Goal: Transaction & Acquisition: Purchase product/service

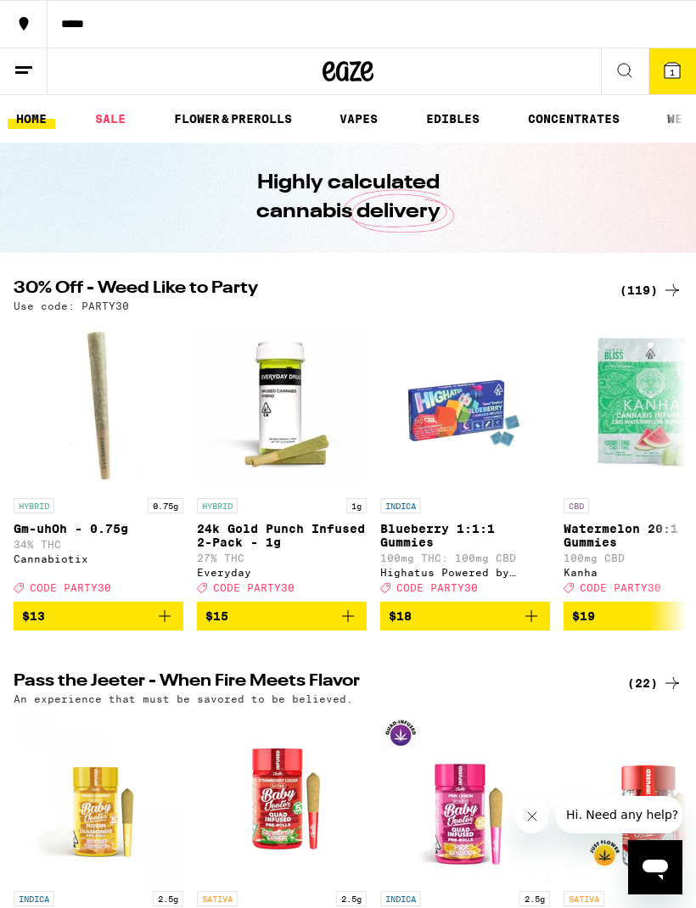
click at [129, 109] on link "SALE" at bounding box center [111, 119] width 48 height 20
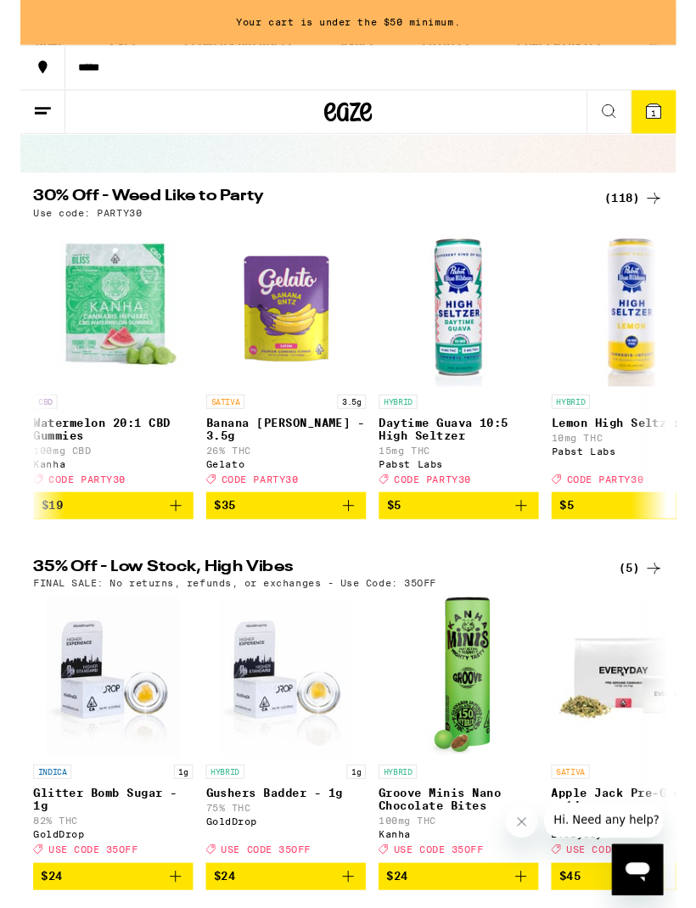
scroll to position [0, 552]
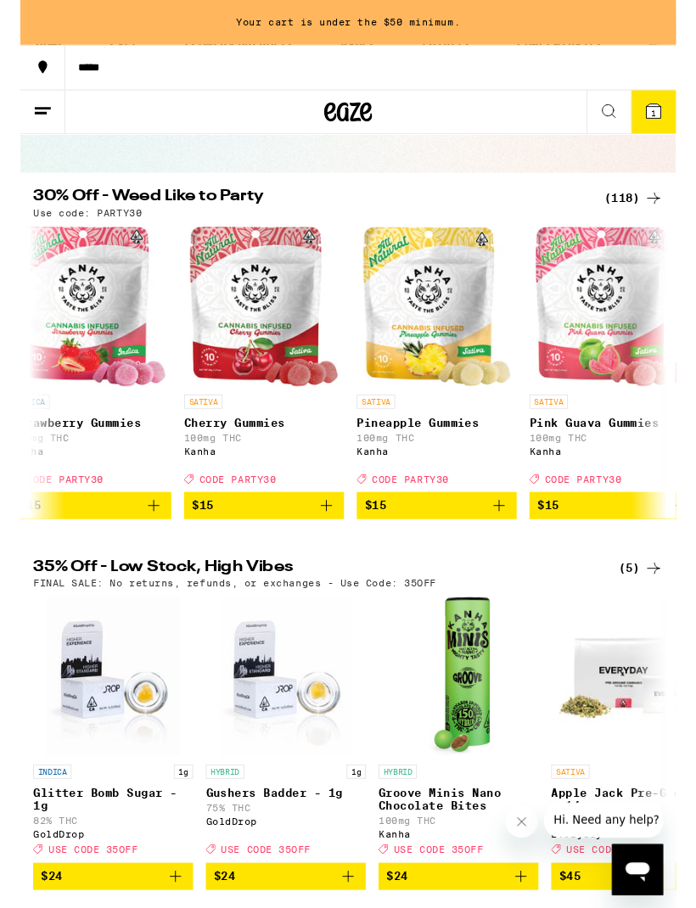
click at [671, 115] on span "1" at bounding box center [671, 120] width 5 height 10
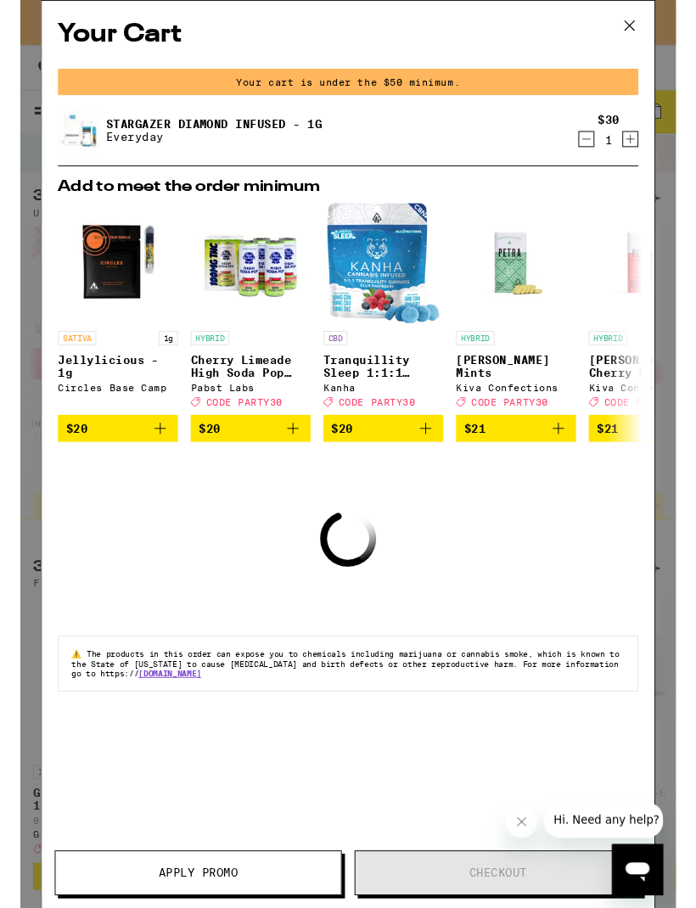
scroll to position [0, 4257]
click at [599, 148] on icon "Decrement" at bounding box center [600, 147] width 15 height 20
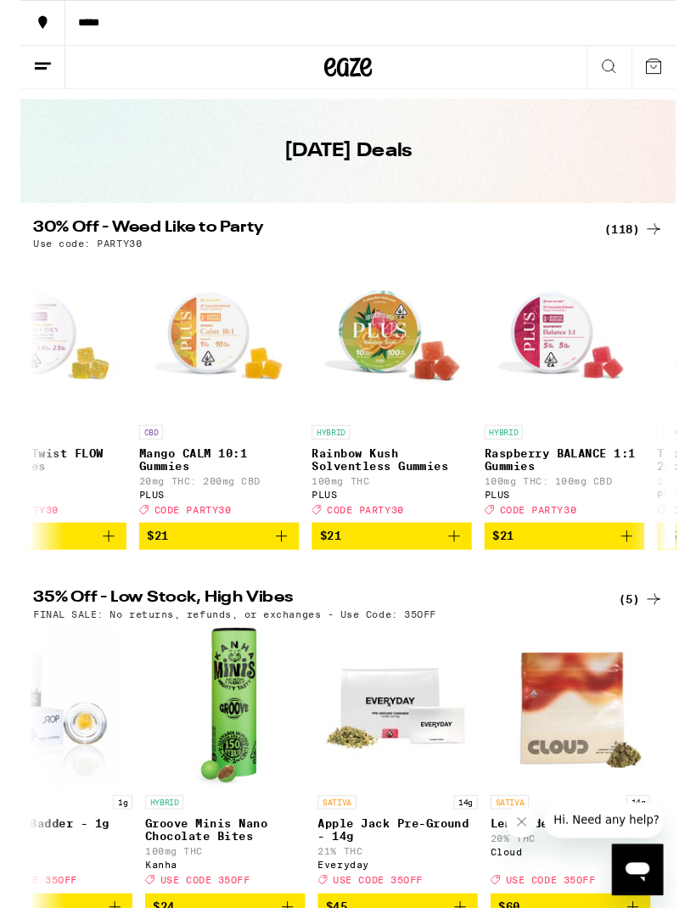
scroll to position [0, 9968]
click at [673, 244] on icon at bounding box center [672, 242] width 20 height 20
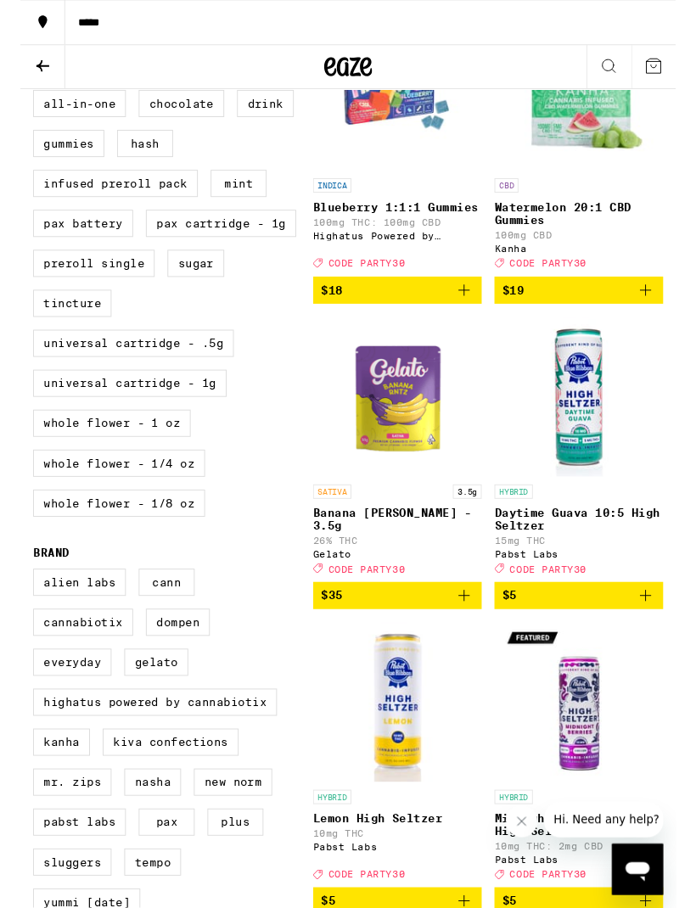
scroll to position [629, 0]
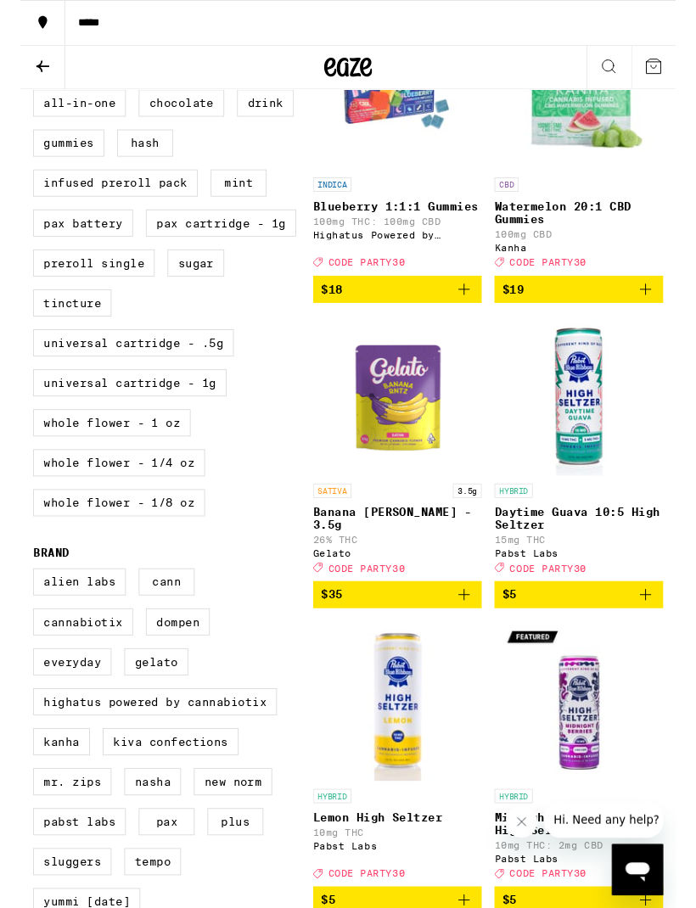
click at [63, 506] on label "Whole Flower - 1/4 oz" at bounding box center [105, 491] width 182 height 29
click at [18, 98] on input "Whole Flower - 1/4 oz" at bounding box center [17, 98] width 1 height 1
checkbox input "true"
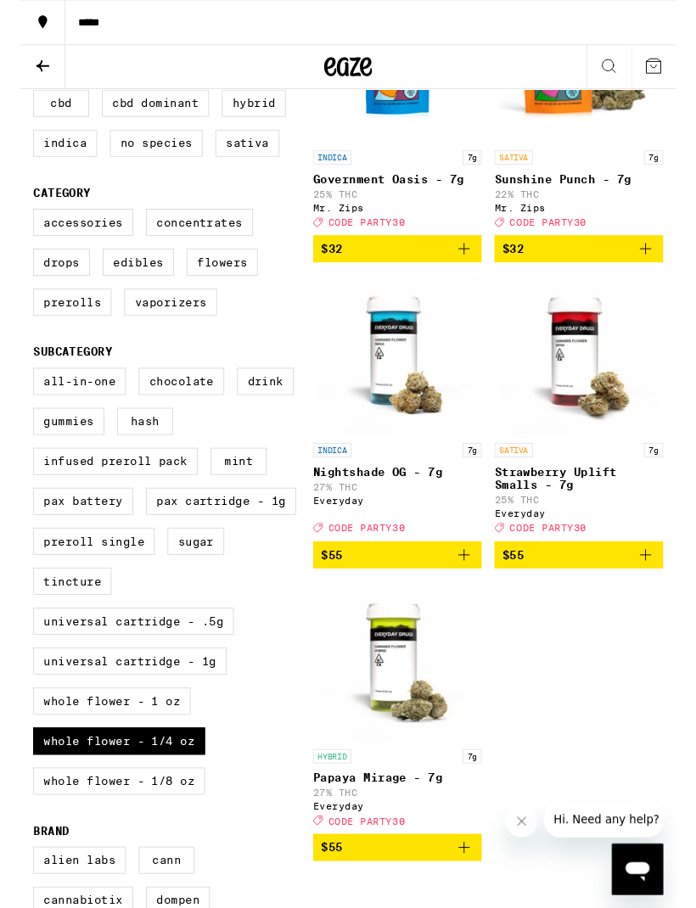
scroll to position [433, 0]
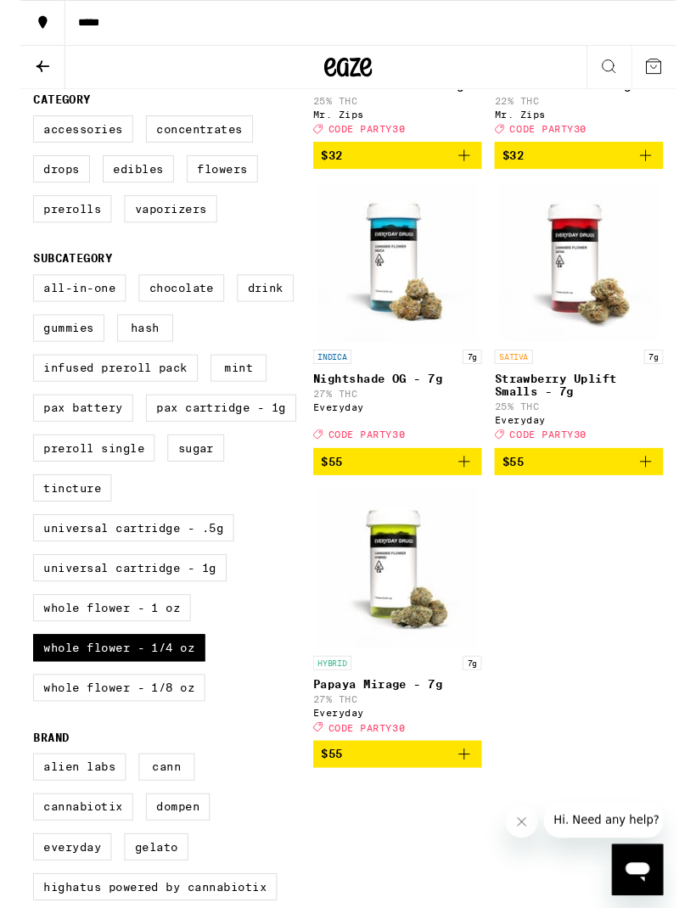
click at [81, 744] on label "Whole Flower - 1/8 oz" at bounding box center [105, 729] width 182 height 29
click at [18, 294] on input "Whole Flower - 1/8 oz" at bounding box center [17, 294] width 1 height 1
checkbox input "true"
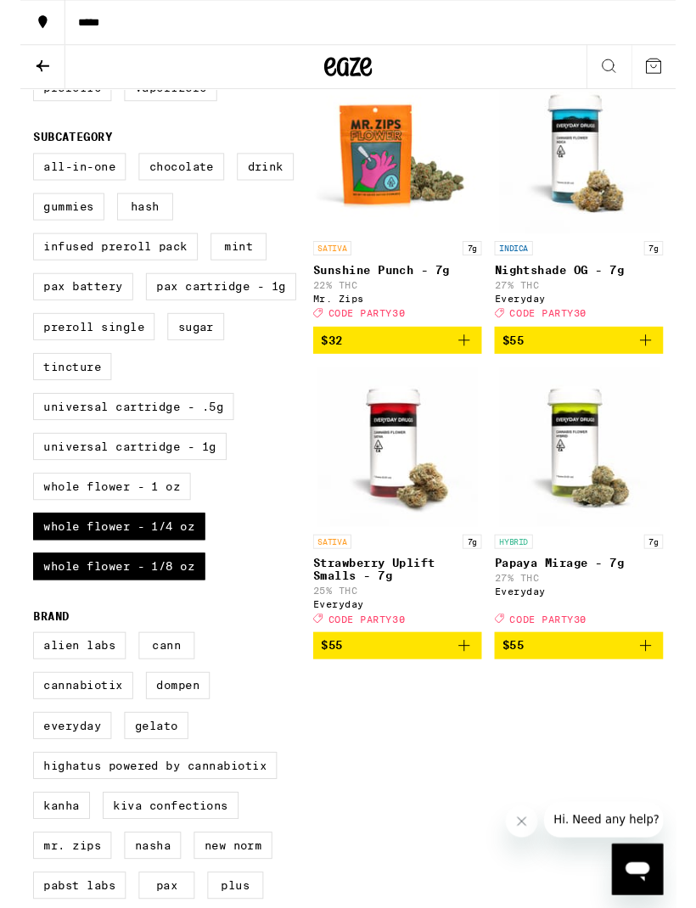
scroll to position [562, 0]
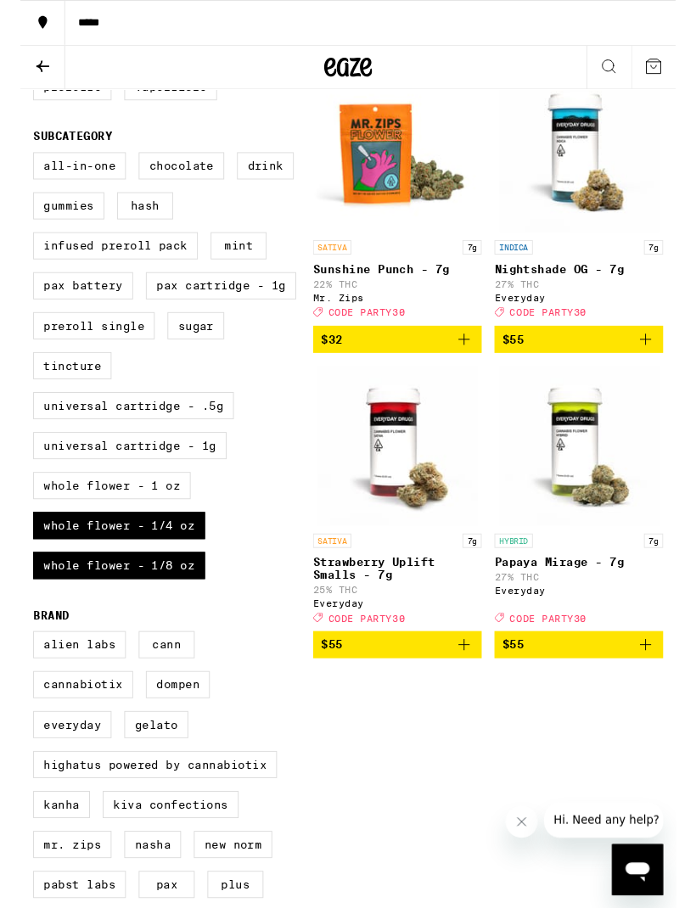
click at [57, 530] on label "Whole Flower - 1 oz" at bounding box center [97, 515] width 167 height 29
click at [18, 165] on input "Whole Flower - 1 oz" at bounding box center [17, 165] width 1 height 1
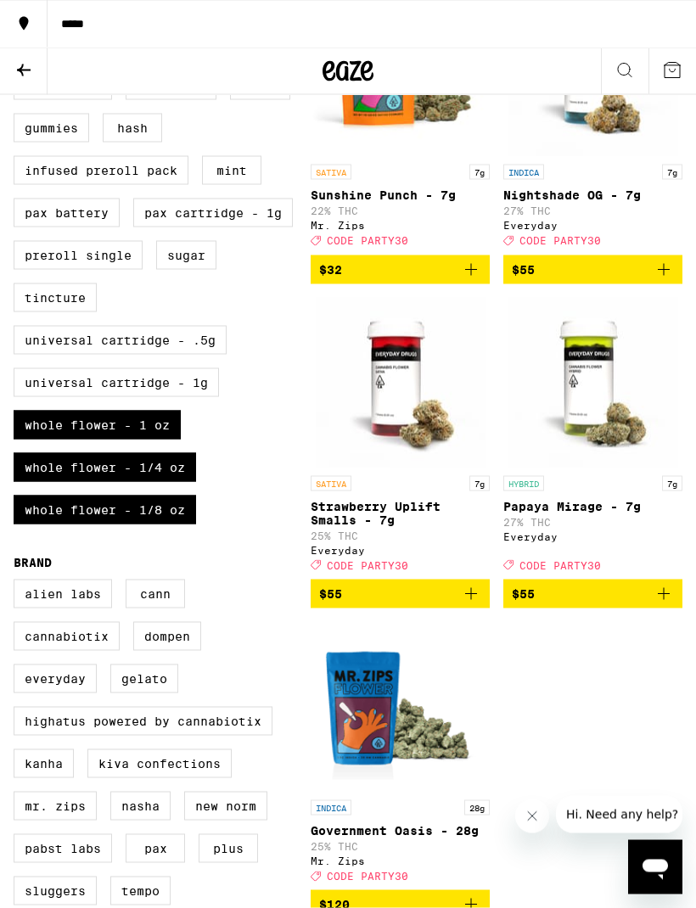
scroll to position [652, 0]
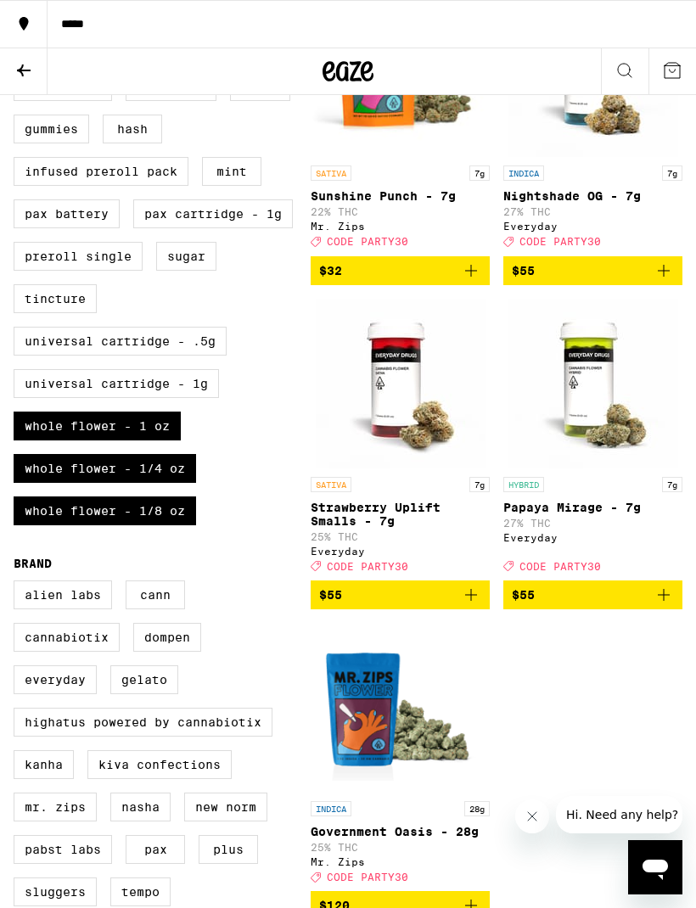
click at [53, 440] on label "Whole Flower - 1 oz" at bounding box center [97, 426] width 167 height 29
click at [18, 76] on input "Whole Flower - 1 oz" at bounding box center [17, 75] width 1 height 1
checkbox input "false"
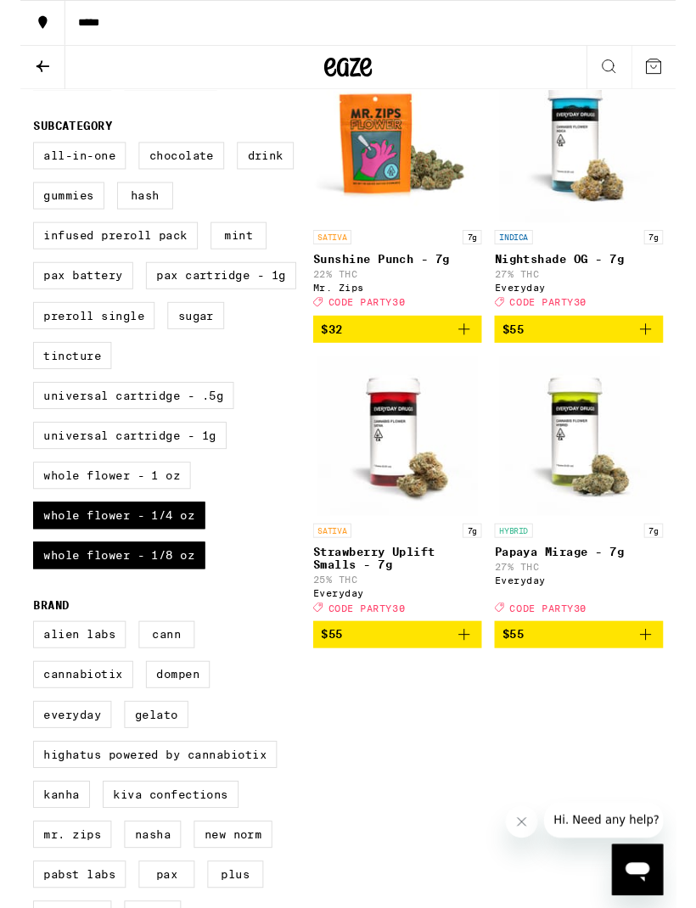
scroll to position [637, 0]
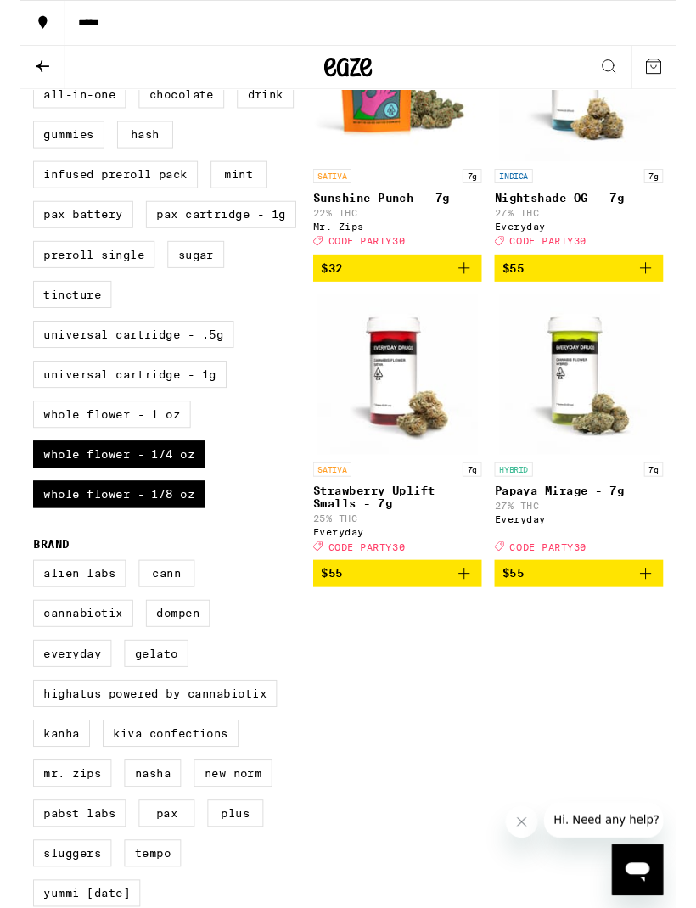
click at [59, 496] on label "Whole Flower - 1/4 oz" at bounding box center [105, 482] width 182 height 29
click at [18, 89] on input "Whole Flower - 1/4 oz" at bounding box center [17, 88] width 1 height 1
checkbox input "false"
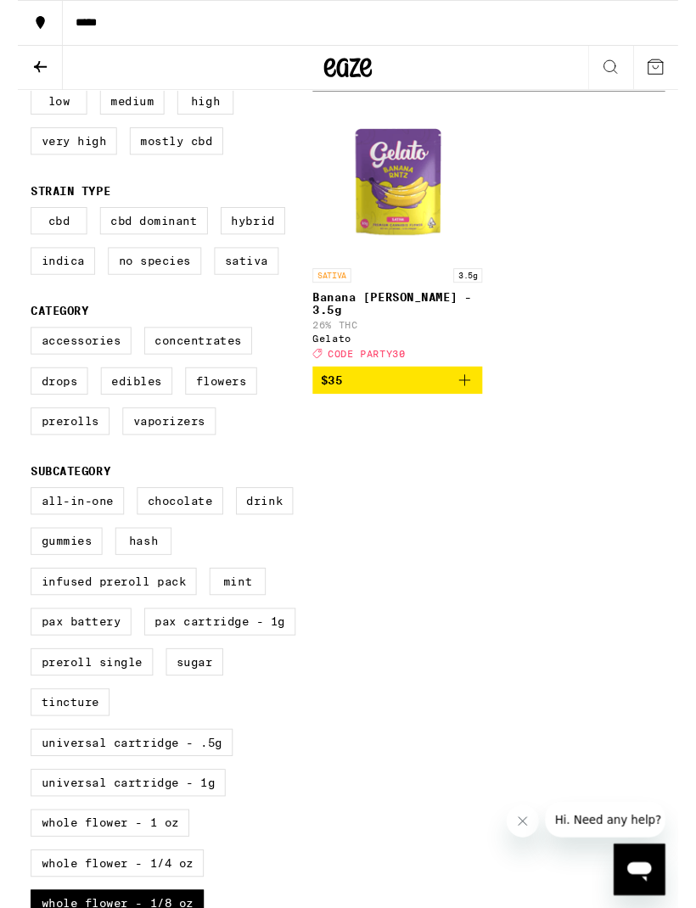
scroll to position [519, 0]
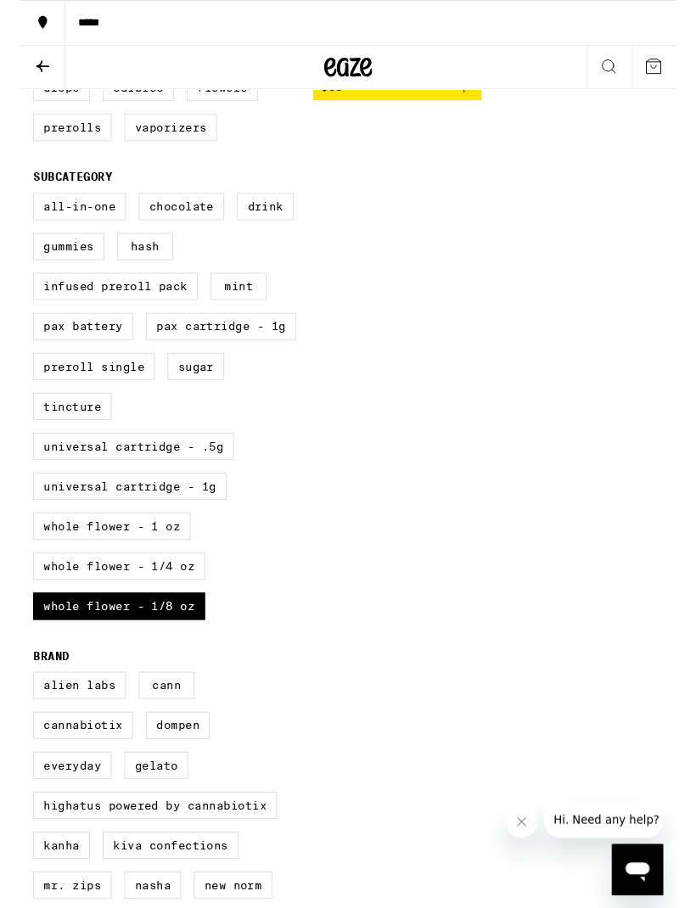
click at [35, 658] on label "Whole Flower - 1/8 oz" at bounding box center [105, 643] width 182 height 29
click at [18, 208] on input "Whole Flower - 1/8 oz" at bounding box center [17, 207] width 1 height 1
checkbox input "false"
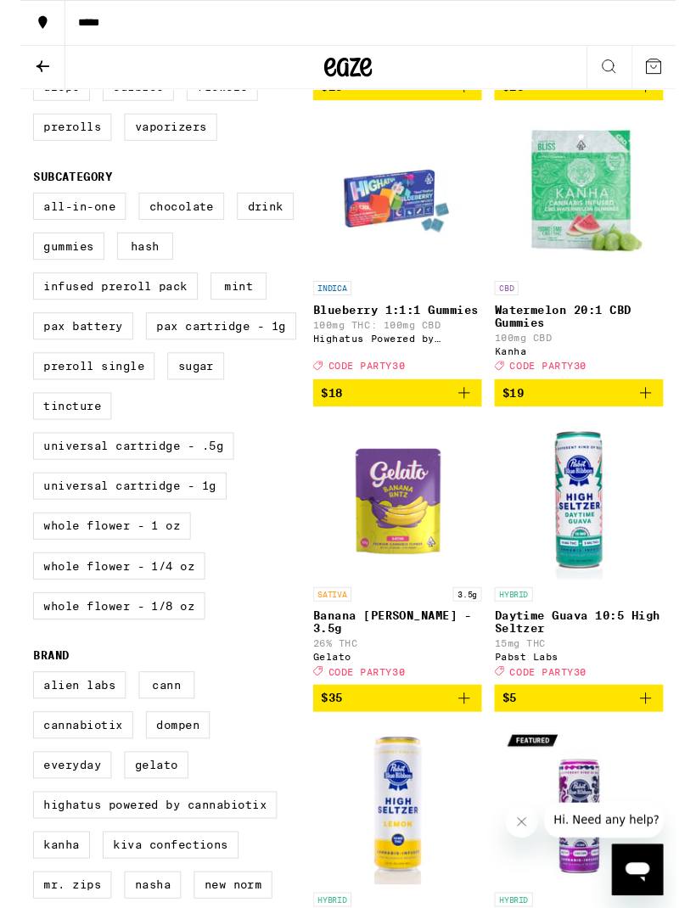
click at [41, 615] on label "Whole Flower - 1/4 oz" at bounding box center [105, 600] width 182 height 29
click at [18, 208] on input "Whole Flower - 1/4 oz" at bounding box center [17, 207] width 1 height 1
checkbox input "true"
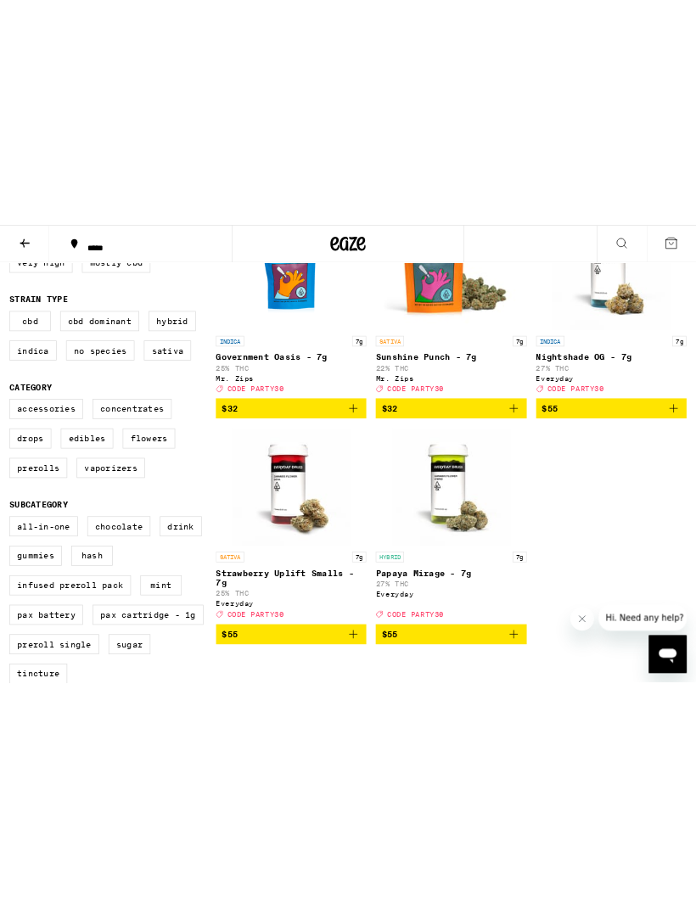
scroll to position [519, 0]
